Goal: Browse casually: Explore the website without a specific task or goal

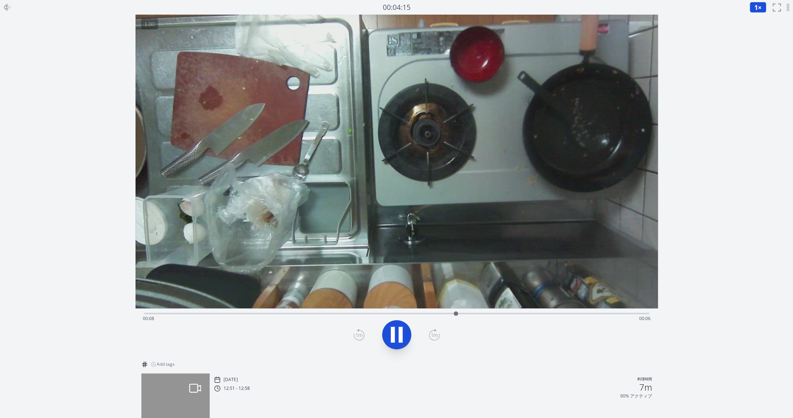
click at [16, 5] on div "00:04:15 1 × 0.25× 0.5× 1× 1.5× 2× fullscreen アーカイブを元に戻す" at bounding box center [396, 7] width 793 height 15
click at [10, 5] on icon at bounding box center [7, 7] width 9 height 9
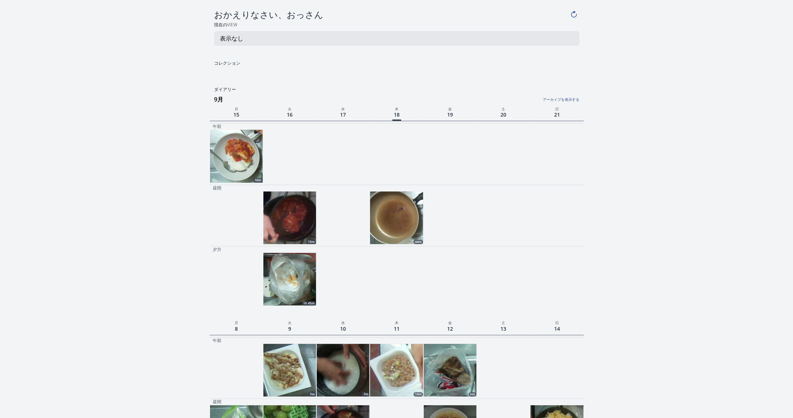
click at [562, 103] on h3 "9月" at bounding box center [399, 99] width 370 height 12
click at [558, 96] on link "アーカイブを表示する" at bounding box center [516, 97] width 125 height 9
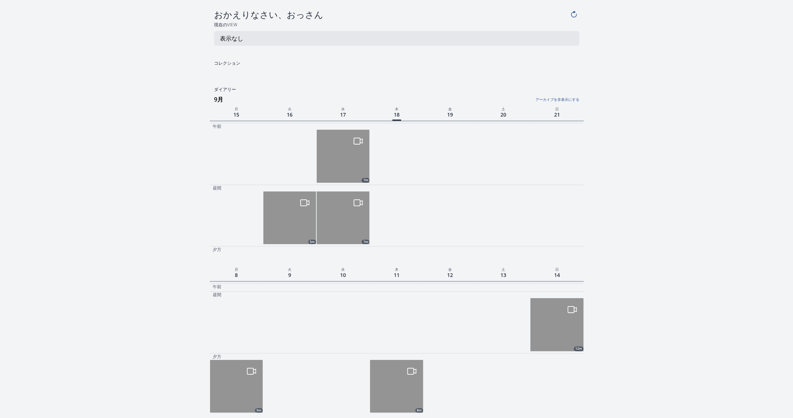
click at [558, 96] on link "アーカイブを非表示にする" at bounding box center [516, 97] width 125 height 9
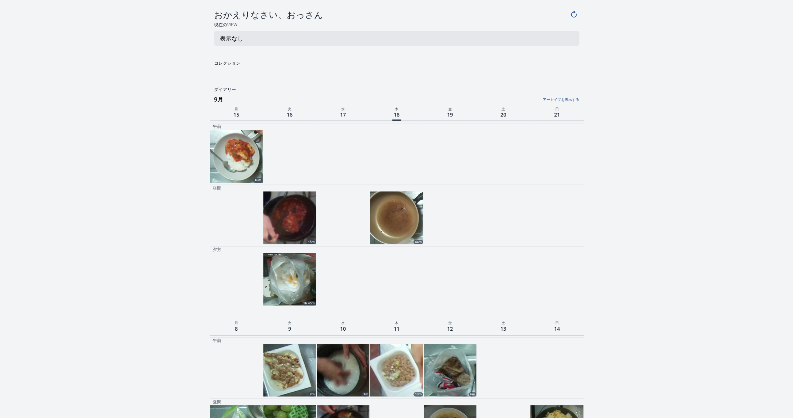
click at [564, 101] on link "アーカイブを表示する" at bounding box center [516, 97] width 125 height 9
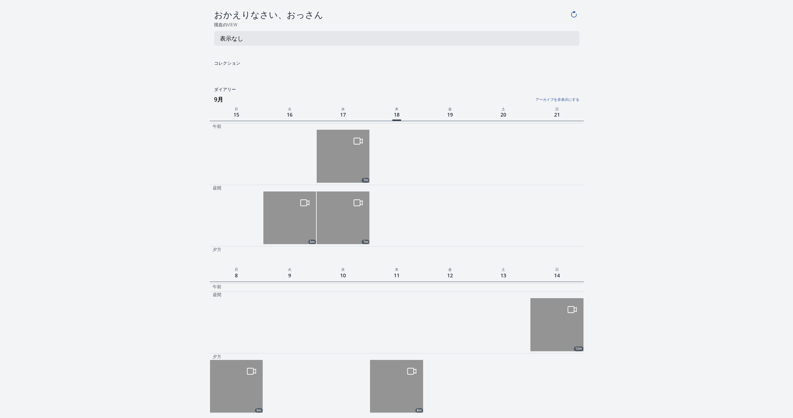
click at [343, 172] on img at bounding box center [343, 156] width 53 height 53
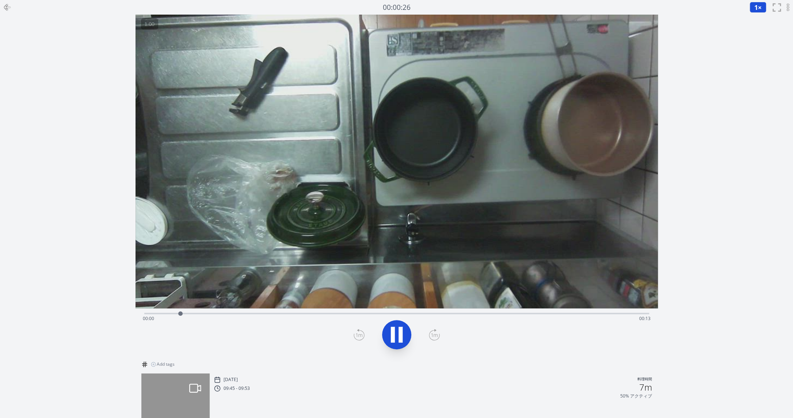
click at [393, 339] on icon at bounding box center [393, 335] width 4 height 16
click at [12, 12] on div at bounding box center [7, 7] width 15 height 15
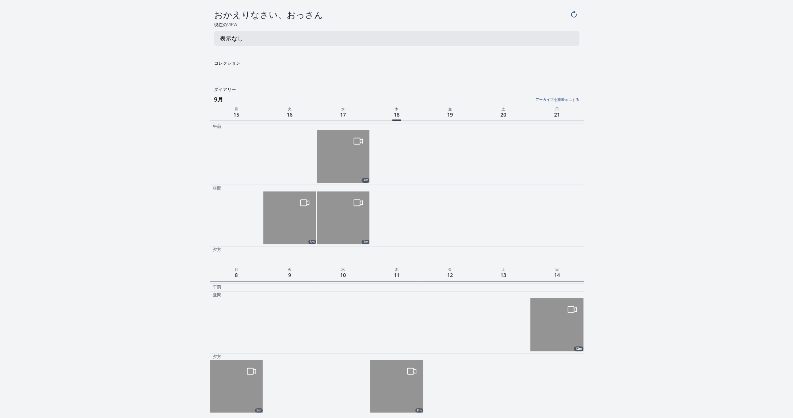
click at [341, 222] on img at bounding box center [343, 217] width 53 height 53
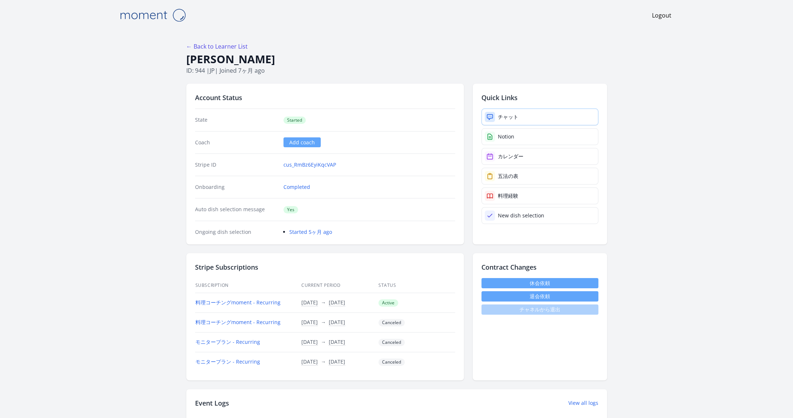
click at [503, 118] on div "チャット" at bounding box center [508, 116] width 20 height 7
click at [556, 116] on link "チャット" at bounding box center [539, 116] width 117 height 17
click at [519, 157] on div "カレンダー" at bounding box center [511, 156] width 26 height 7
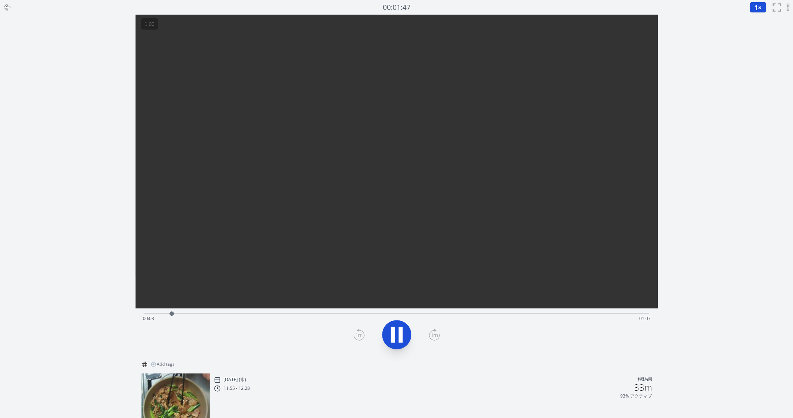
click at [402, 336] on icon at bounding box center [396, 334] width 20 height 20
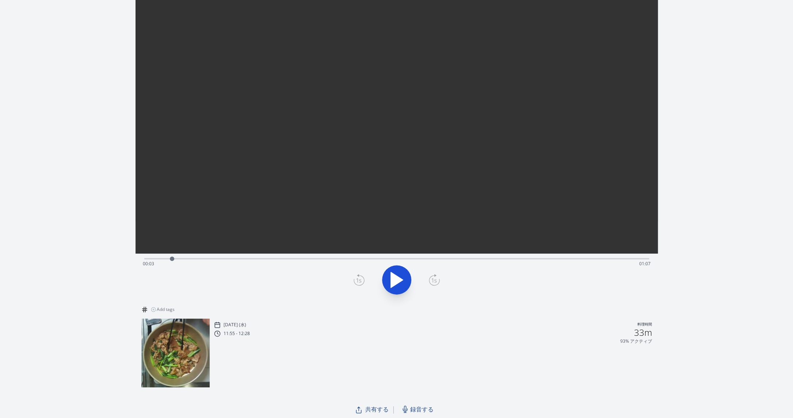
scroll to position [56, 0]
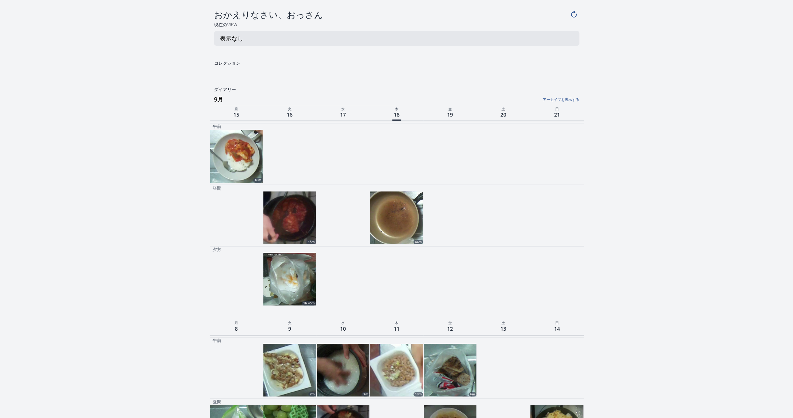
click at [561, 100] on link "アーカイブを表示する" at bounding box center [516, 97] width 125 height 9
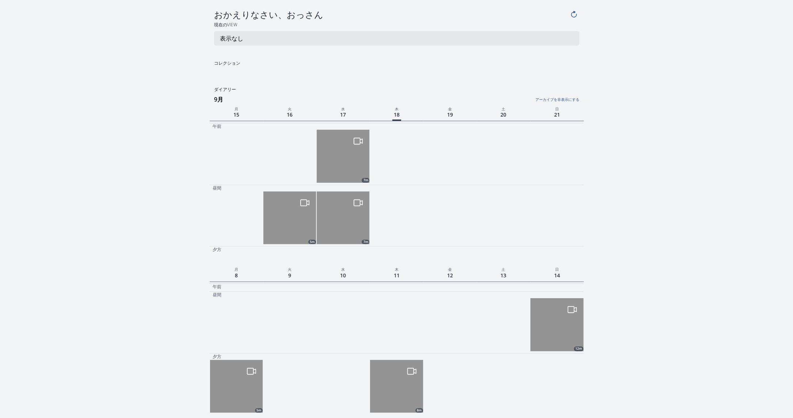
click at [561, 100] on link "アーカイブを非表示にする" at bounding box center [516, 97] width 125 height 9
